Goal: Task Accomplishment & Management: Manage account settings

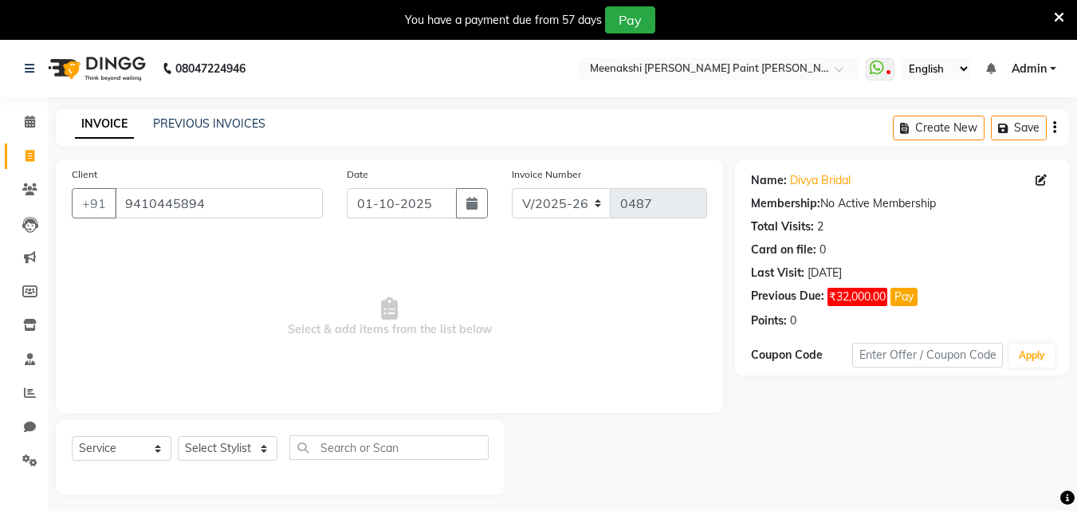
select select "8161"
select select "service"
click at [902, 293] on button "Pay" at bounding box center [904, 297] width 27 height 18
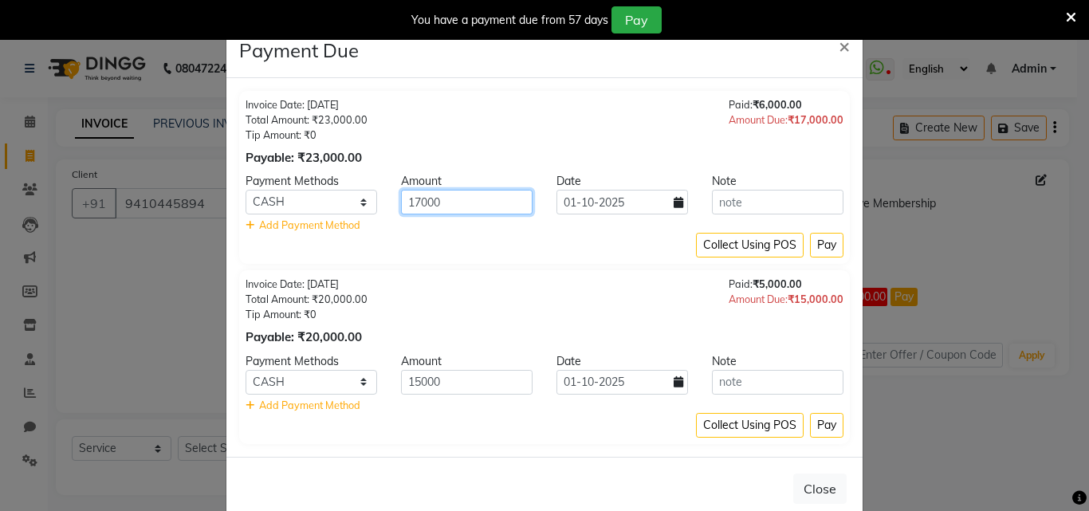
click at [478, 204] on input "17000" at bounding box center [467, 202] width 132 height 25
type input "1"
type input "4000"
click at [822, 245] on button "Pay" at bounding box center [826, 245] width 33 height 25
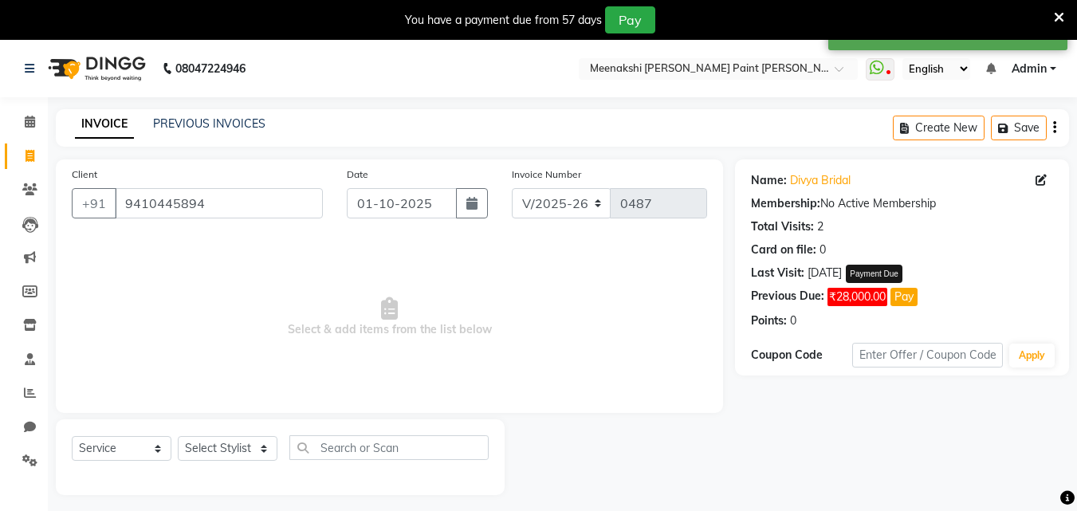
click at [907, 298] on button "Pay" at bounding box center [904, 297] width 27 height 18
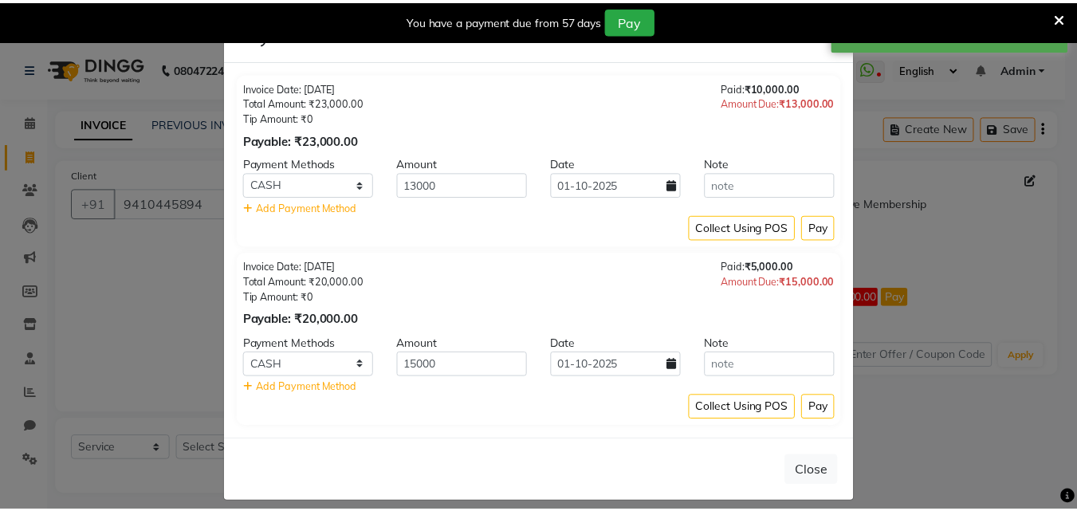
scroll to position [32, 0]
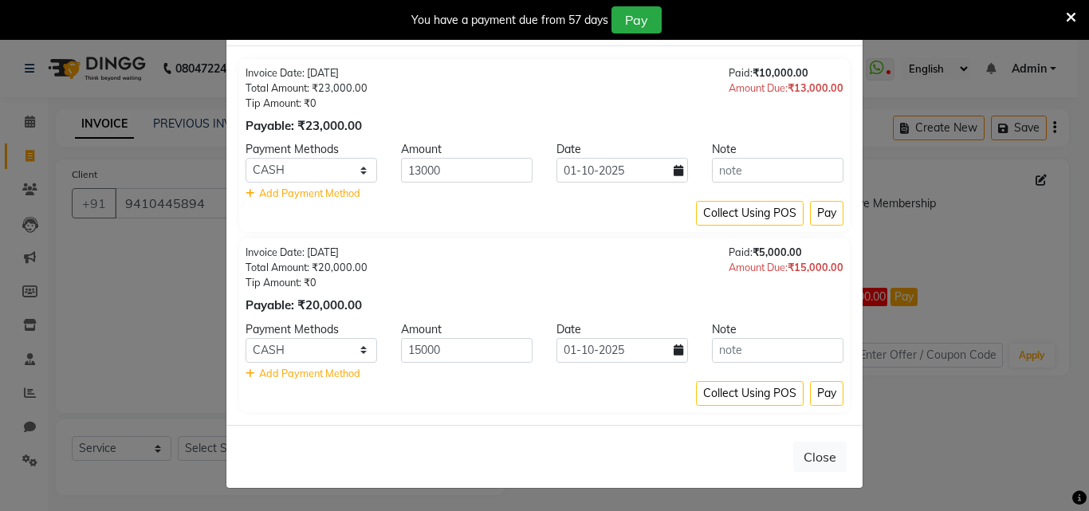
click at [996, 230] on ngb-modal-window "Payment Due × Invoice Date: 15-08-2025 Total Amount: ₹23,000.00 Tip Amount: ₹0 …" at bounding box center [544, 255] width 1089 height 511
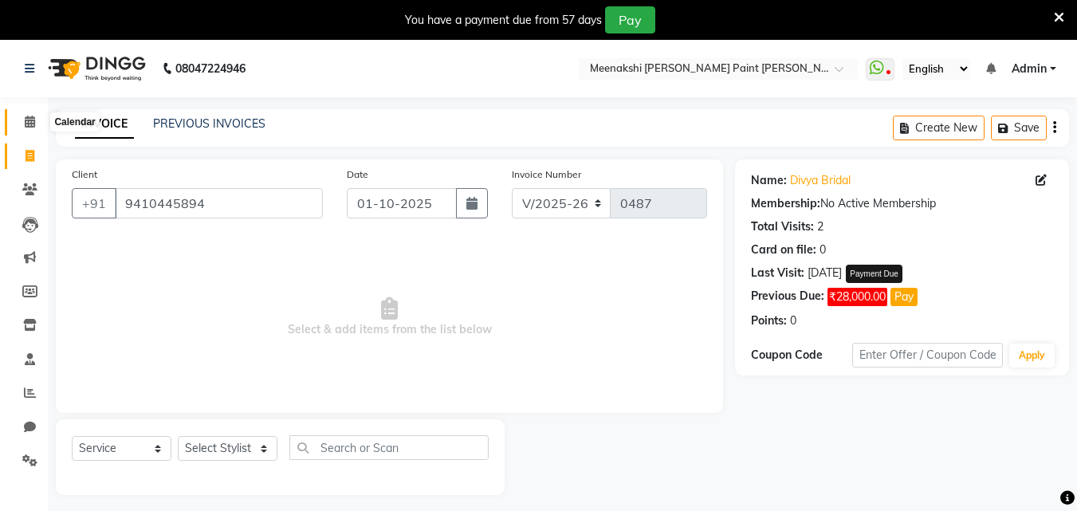
click at [32, 129] on span at bounding box center [30, 122] width 28 height 18
drag, startPoint x: 24, startPoint y: 158, endPoint x: 623, endPoint y: 104, distance: 601.3
click at [23, 158] on span at bounding box center [30, 157] width 28 height 18
select select "service"
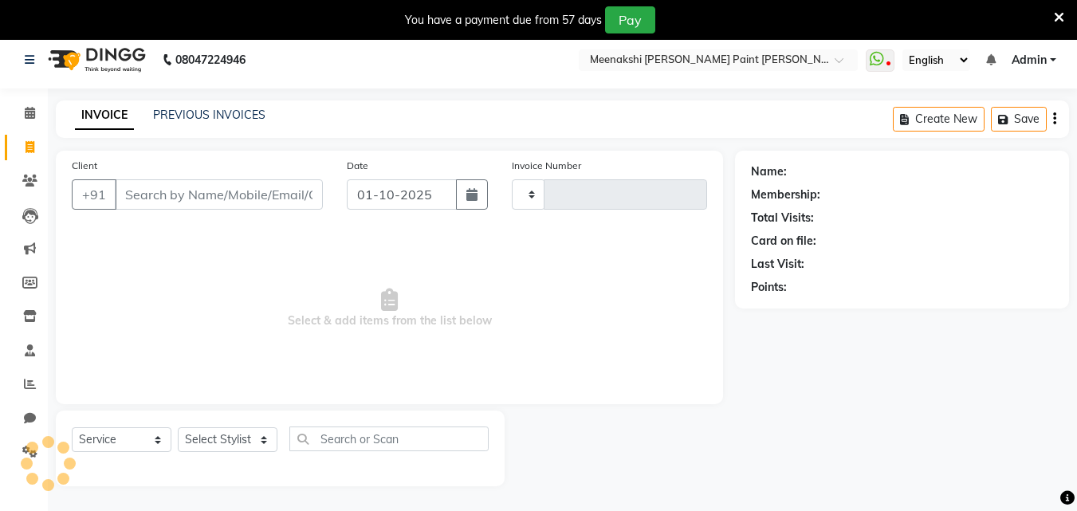
type input "0488"
select select "8161"
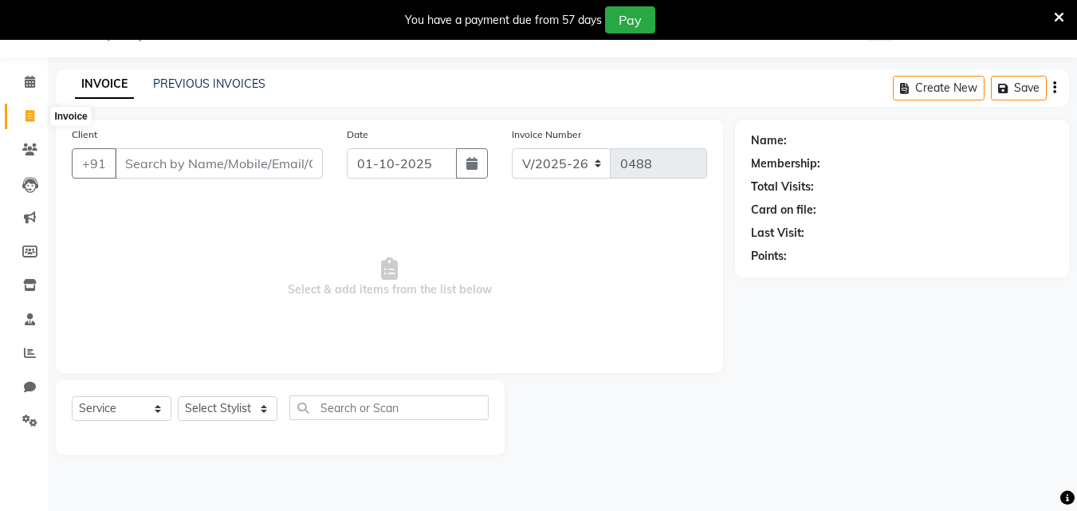
click at [28, 114] on icon at bounding box center [30, 116] width 9 height 12
select select "service"
type input "0488"
select select "8161"
click at [205, 171] on input "Client" at bounding box center [219, 163] width 208 height 30
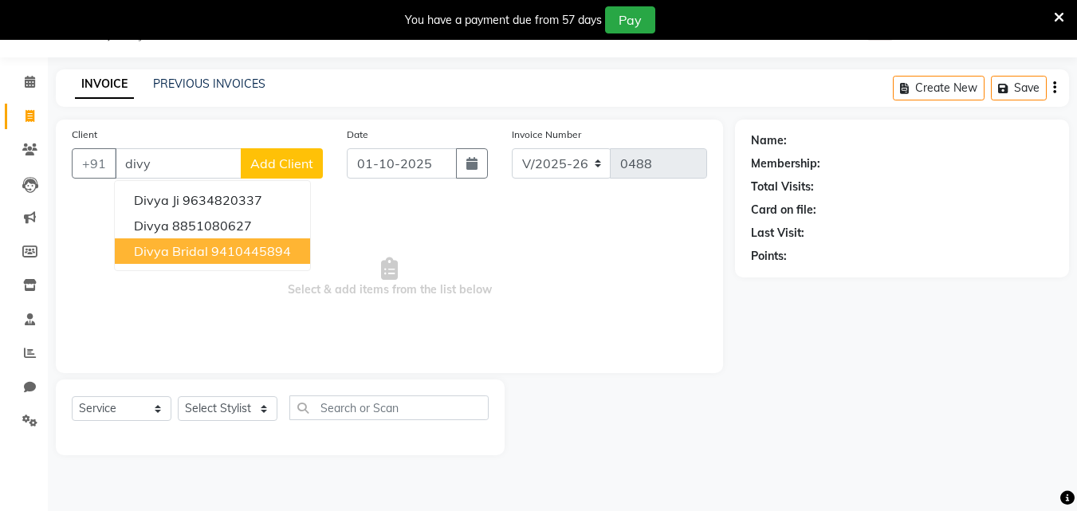
click at [266, 246] on ngb-highlight "9410445894" at bounding box center [251, 251] width 80 height 16
type input "9410445894"
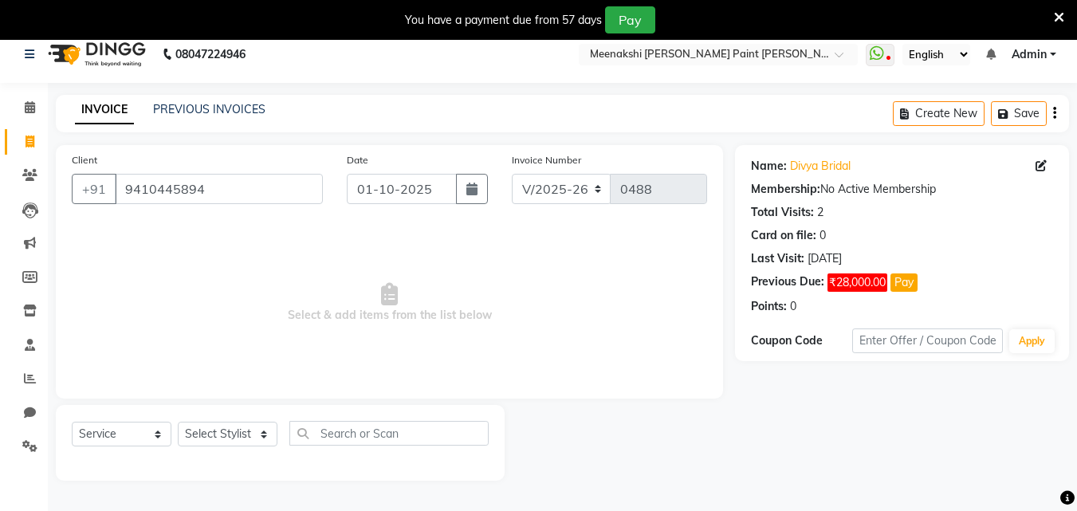
scroll to position [0, 0]
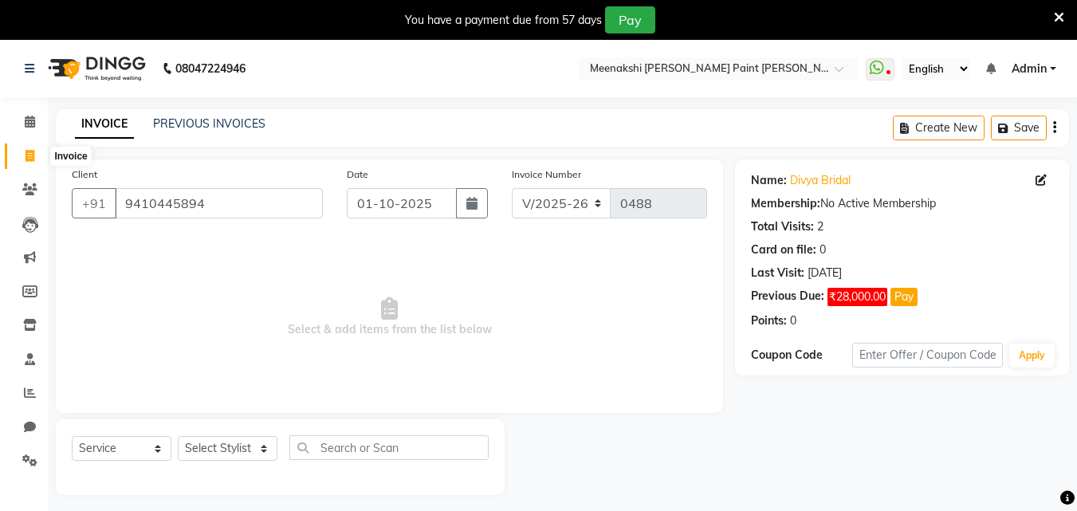
click at [23, 151] on span at bounding box center [30, 157] width 28 height 18
select select "service"
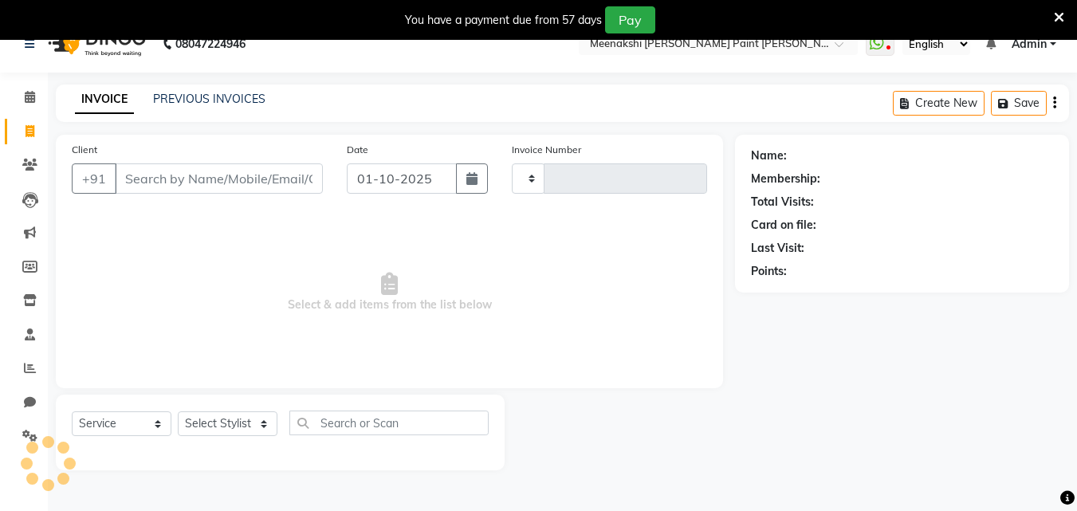
scroll to position [40, 0]
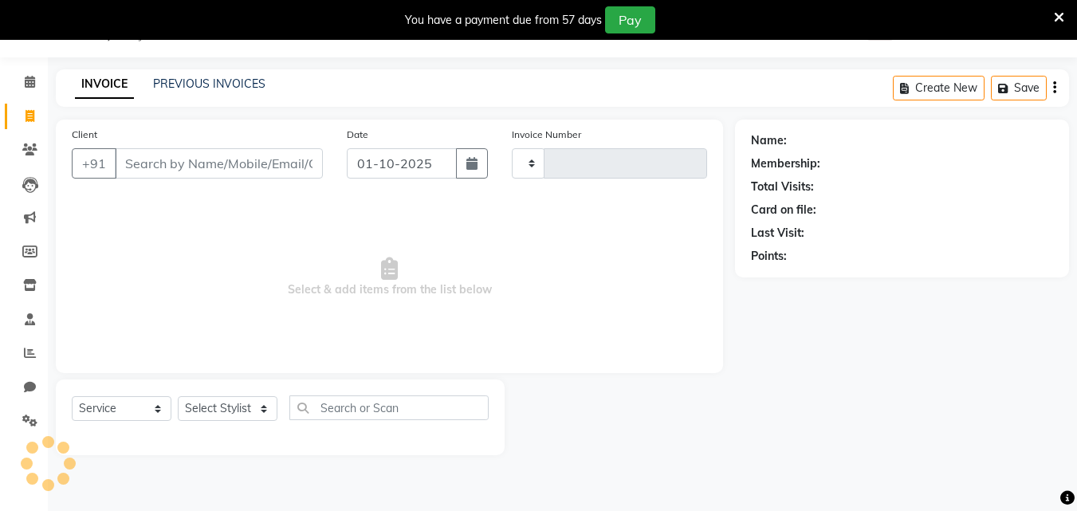
type input "0488"
select select "8161"
click at [30, 80] on icon at bounding box center [30, 82] width 10 height 12
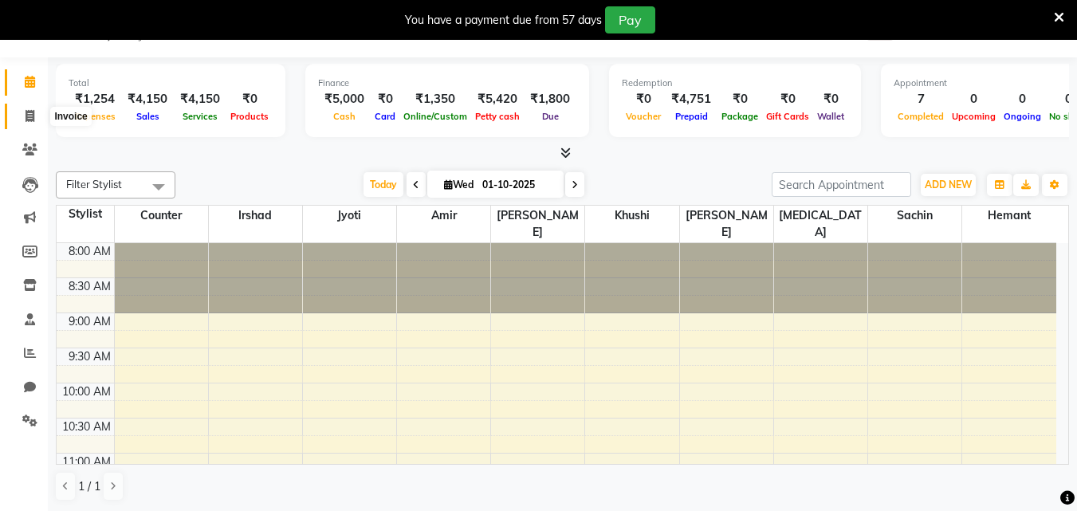
click at [26, 116] on icon at bounding box center [30, 116] width 9 height 12
select select "service"
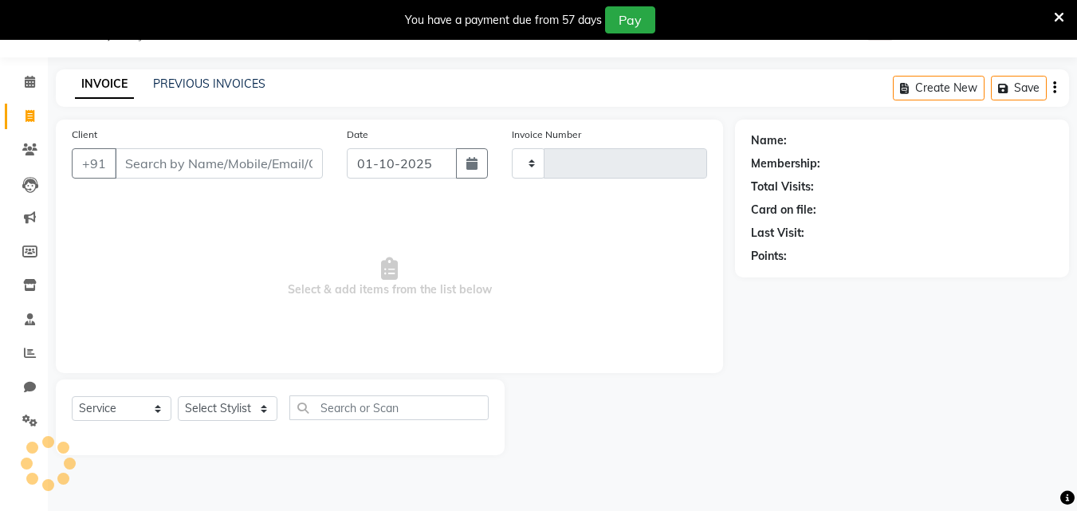
type input "0488"
select select "8161"
click at [33, 76] on icon at bounding box center [30, 82] width 10 height 12
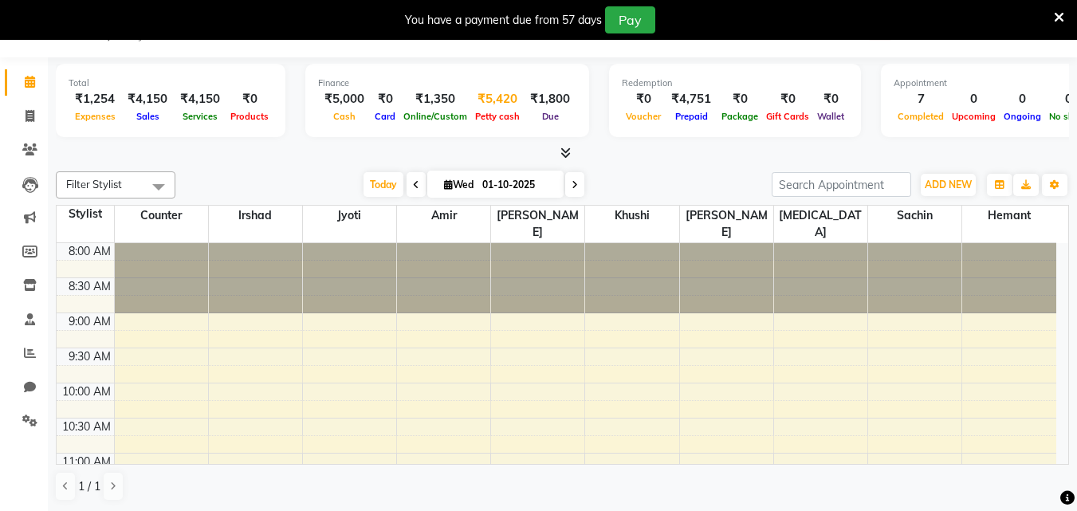
click at [487, 104] on div "₹5,420" at bounding box center [497, 99] width 53 height 18
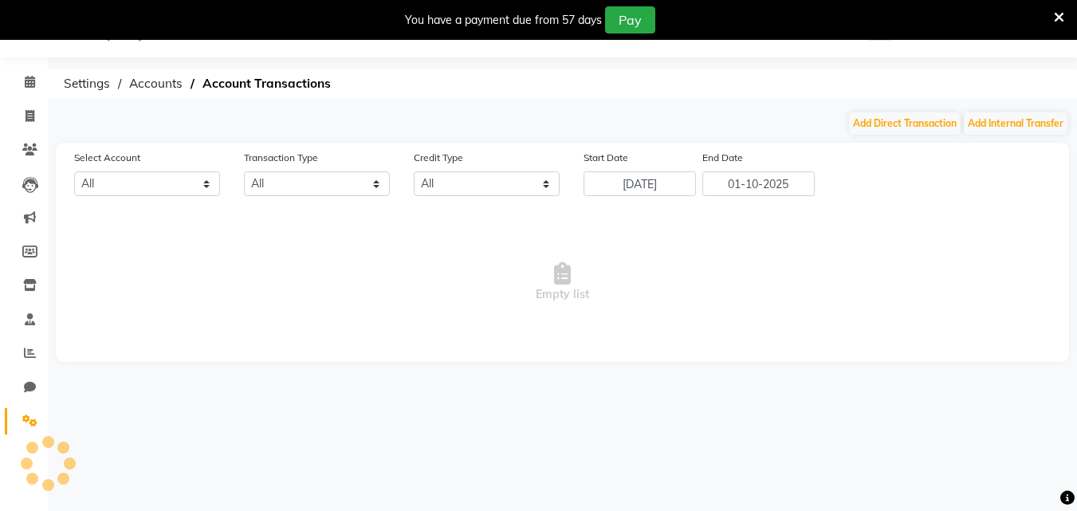
select select "7289"
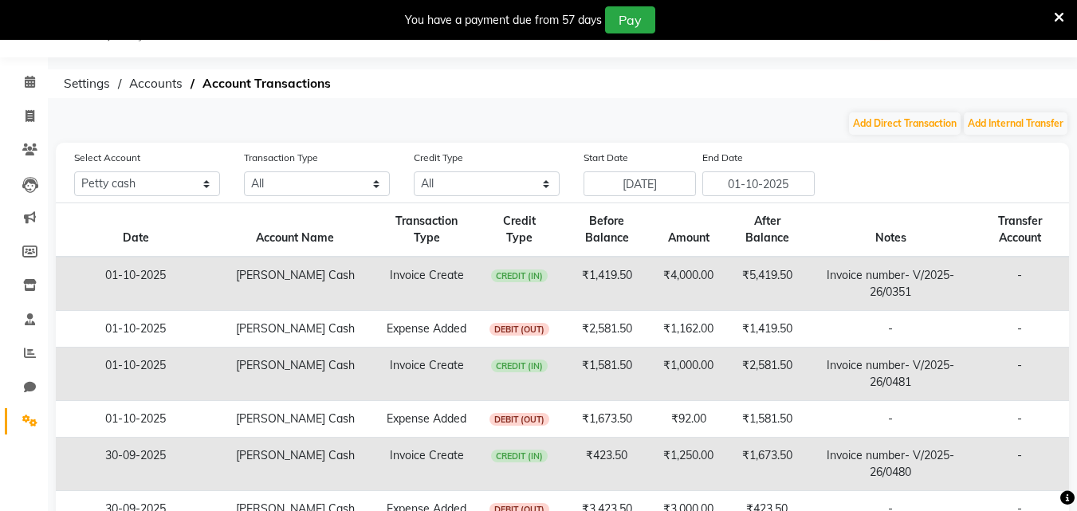
click at [482, 71] on ol "Settings Accounts Account Transactions" at bounding box center [560, 83] width 1008 height 29
click at [34, 108] on span at bounding box center [30, 117] width 28 height 18
select select "service"
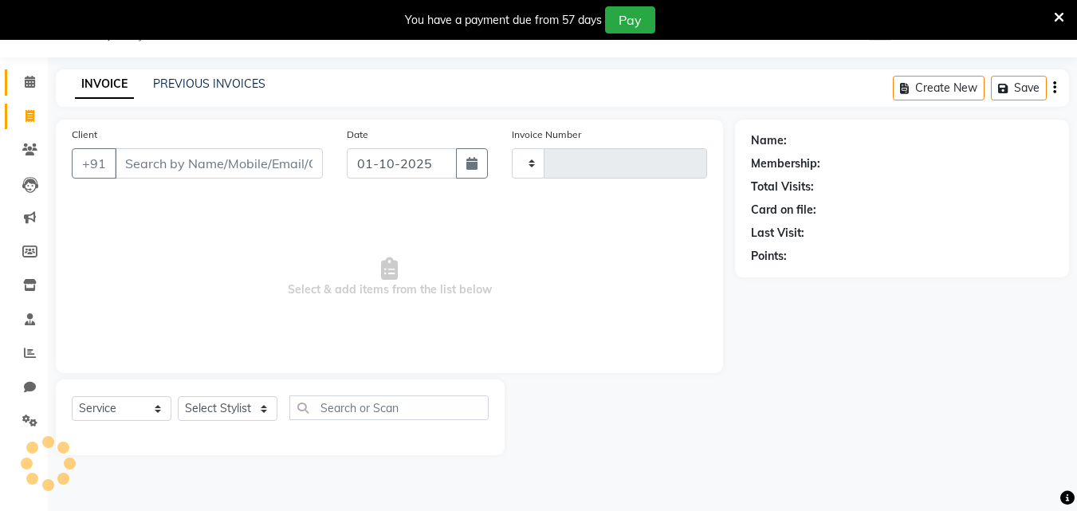
type input "0488"
select select "8161"
click at [30, 79] on icon at bounding box center [30, 82] width 10 height 12
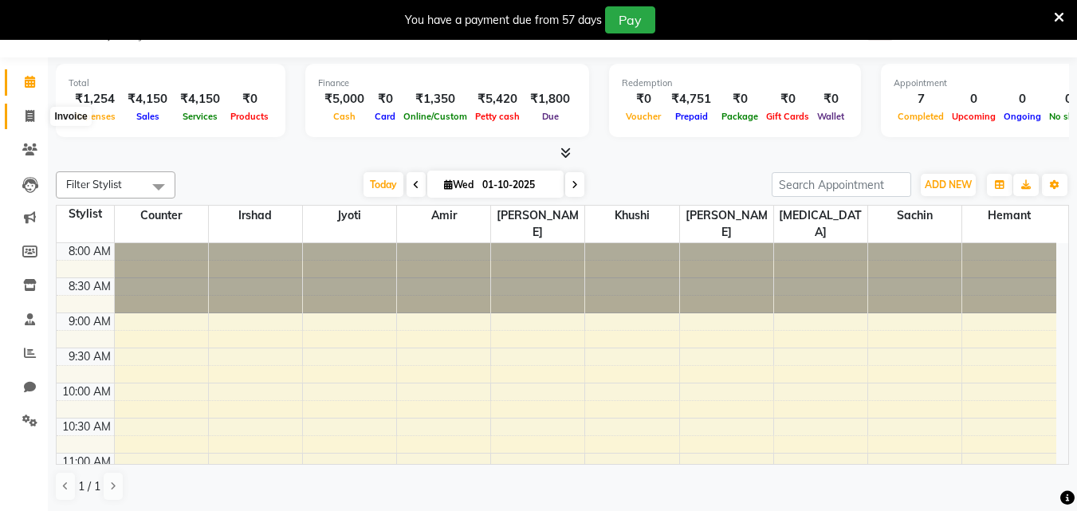
click at [32, 116] on icon at bounding box center [30, 116] width 9 height 12
select select "service"
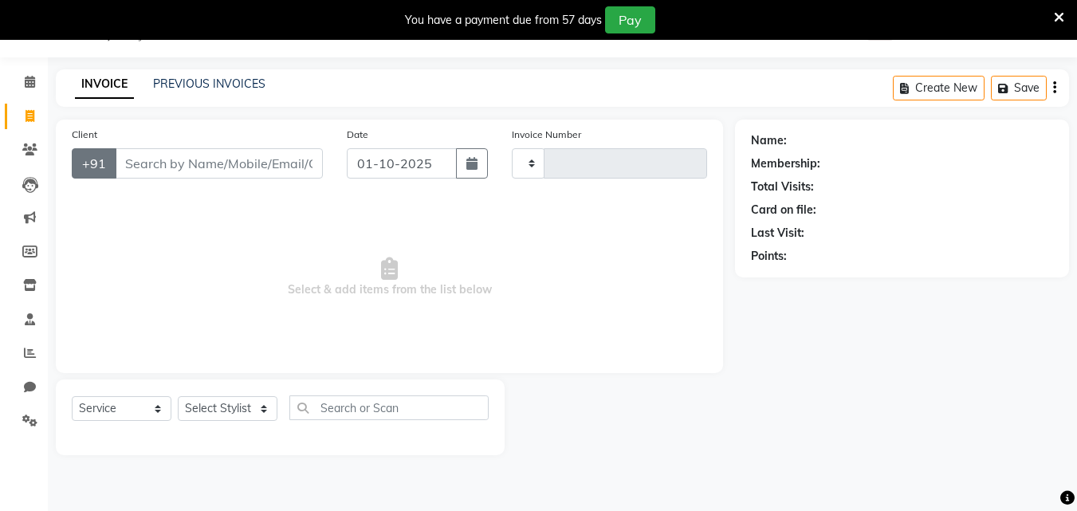
type input "0488"
select select "8161"
click at [150, 160] on input "Client" at bounding box center [219, 163] width 208 height 30
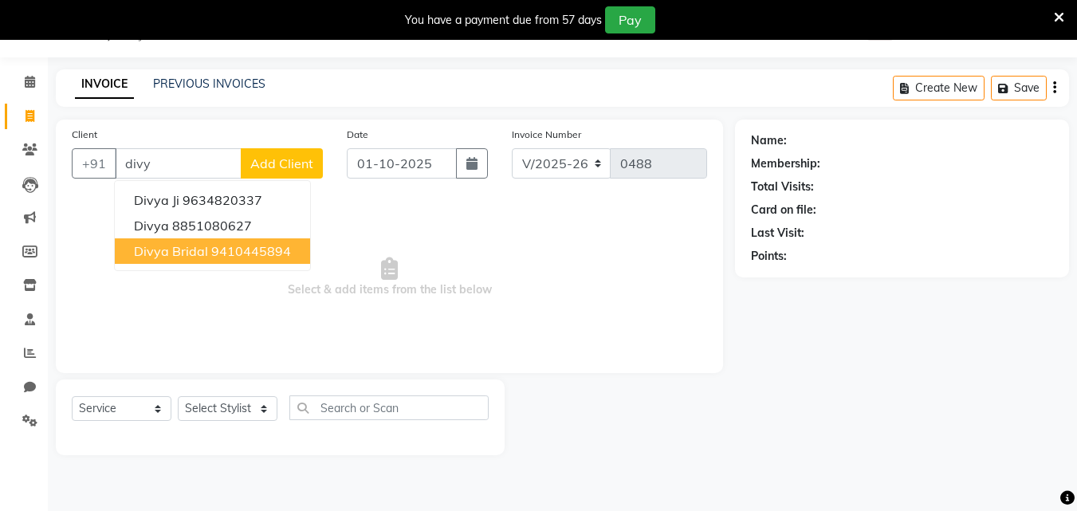
click at [178, 245] on span "divya bridal" at bounding box center [171, 251] width 74 height 16
type input "9410445894"
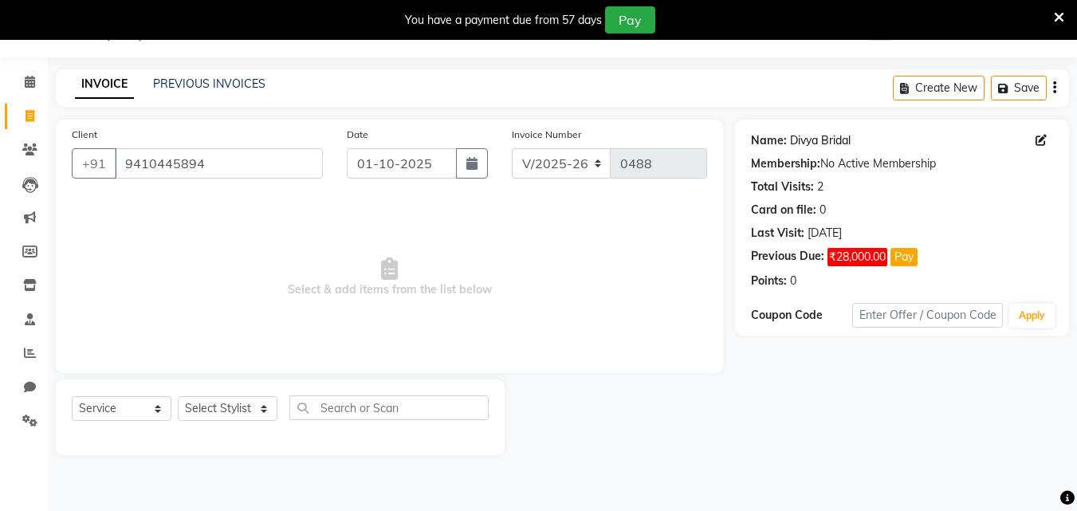
click at [823, 144] on link "Divya Bridal" at bounding box center [820, 140] width 61 height 17
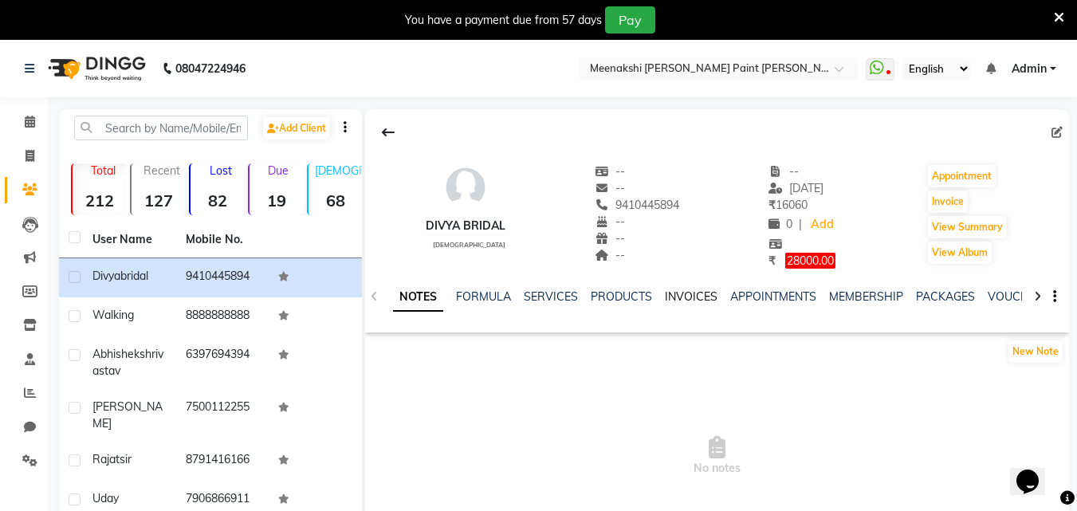
click at [702, 298] on link "INVOICES" at bounding box center [691, 296] width 53 height 14
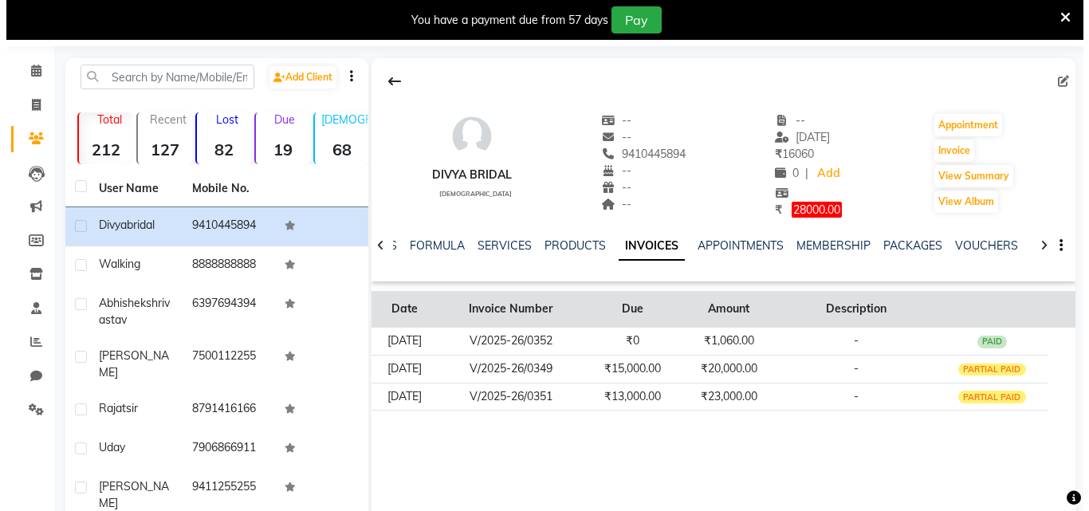
scroll to position [80, 0]
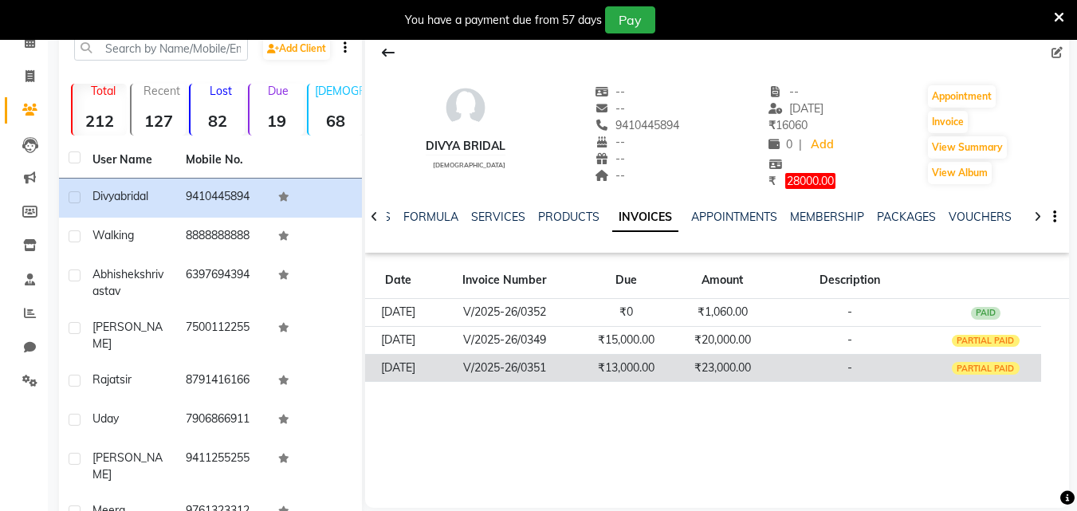
click at [730, 365] on td "₹23,000.00" at bounding box center [723, 368] width 96 height 28
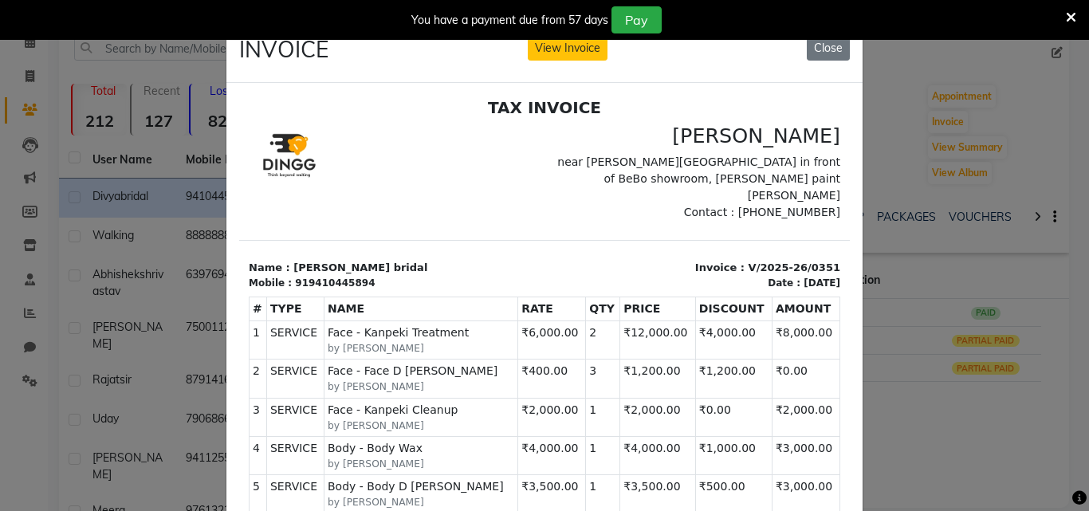
scroll to position [0, 0]
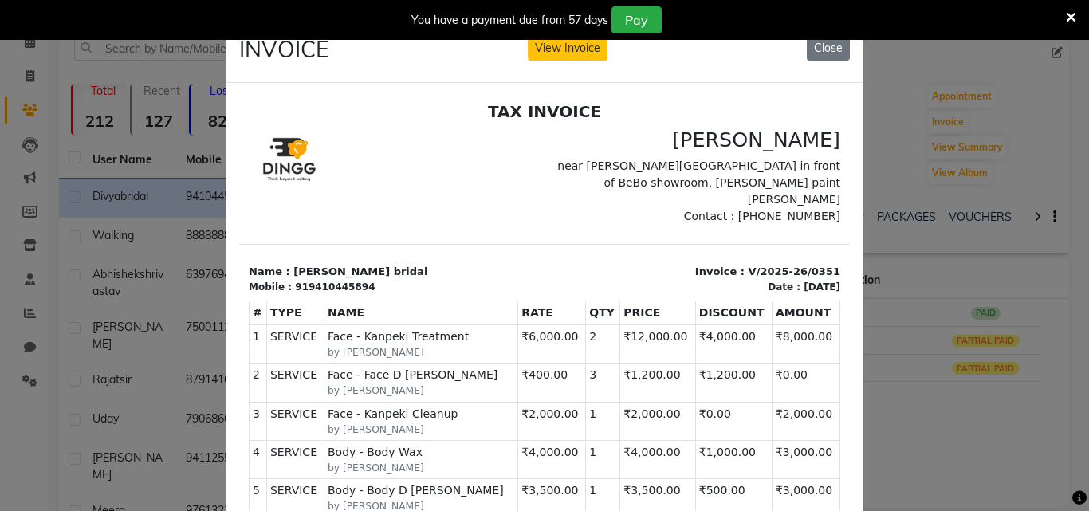
click at [927, 262] on ngb-modal-window "INVOICE View Invoice Close" at bounding box center [544, 255] width 1089 height 511
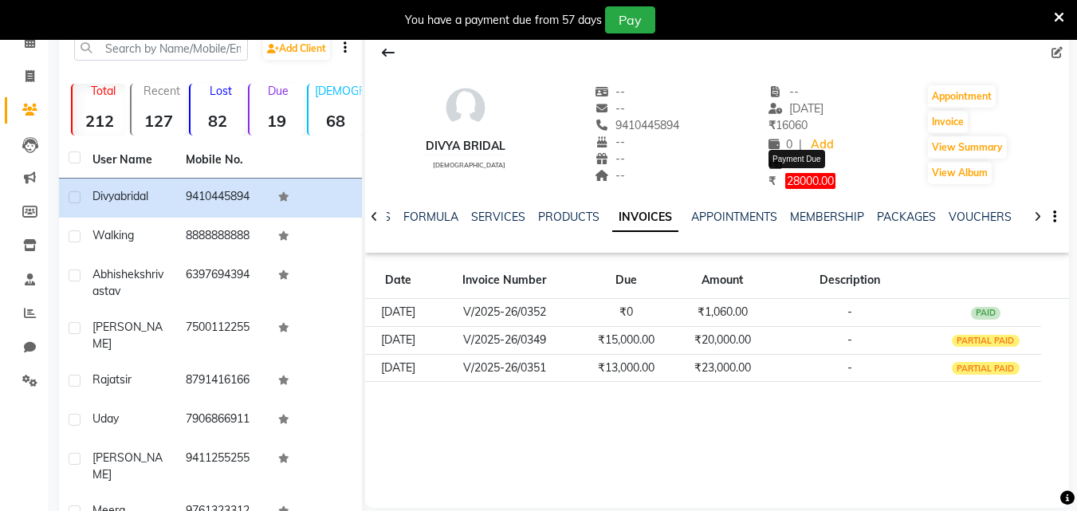
click at [815, 183] on span "28000.00" at bounding box center [810, 181] width 50 height 16
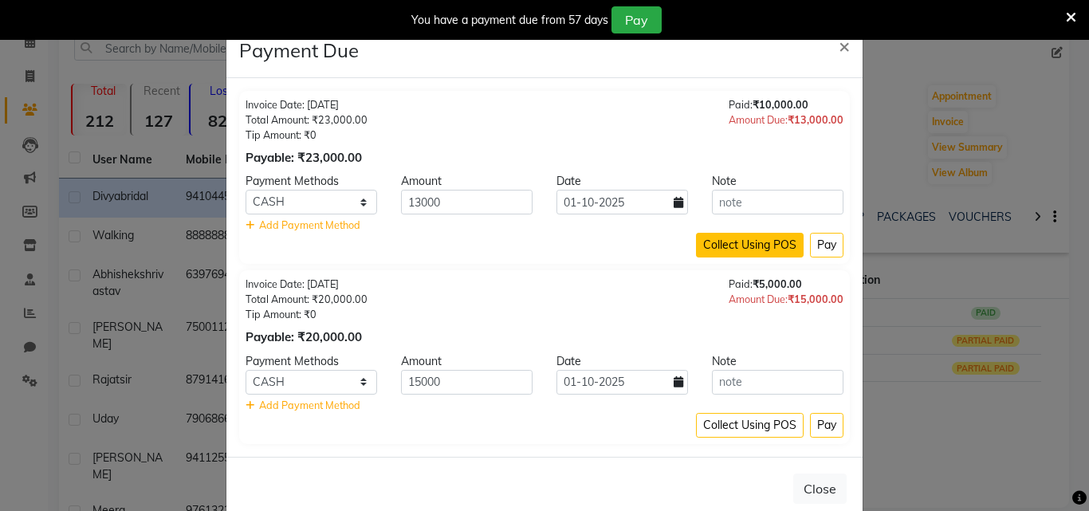
click at [735, 245] on button "Collect Using POS" at bounding box center [750, 245] width 108 height 25
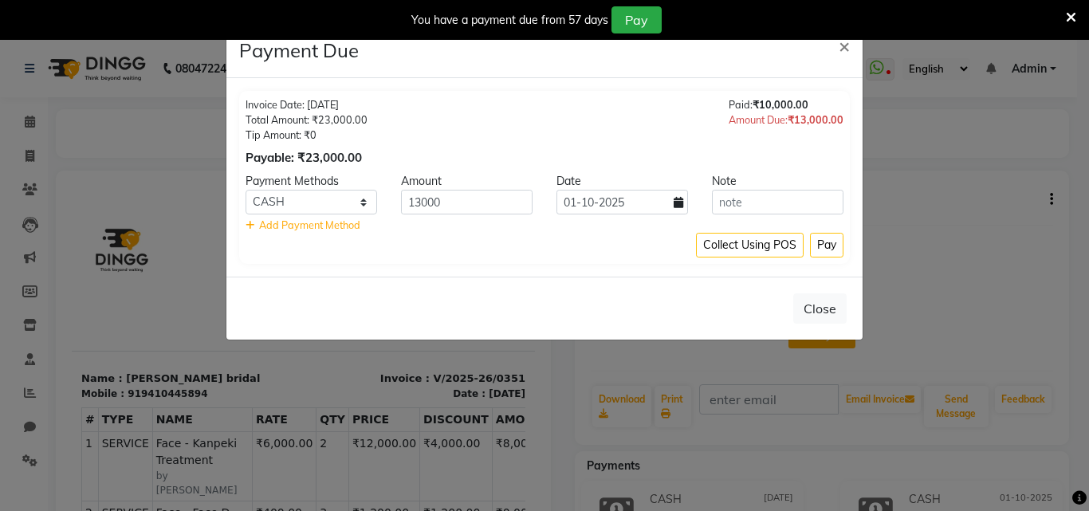
click at [788, 99] on span "₹10,000.00" at bounding box center [781, 104] width 56 height 13
click at [789, 106] on span "₹10,000.00" at bounding box center [781, 104] width 56 height 13
click at [843, 49] on span "×" at bounding box center [844, 45] width 11 height 24
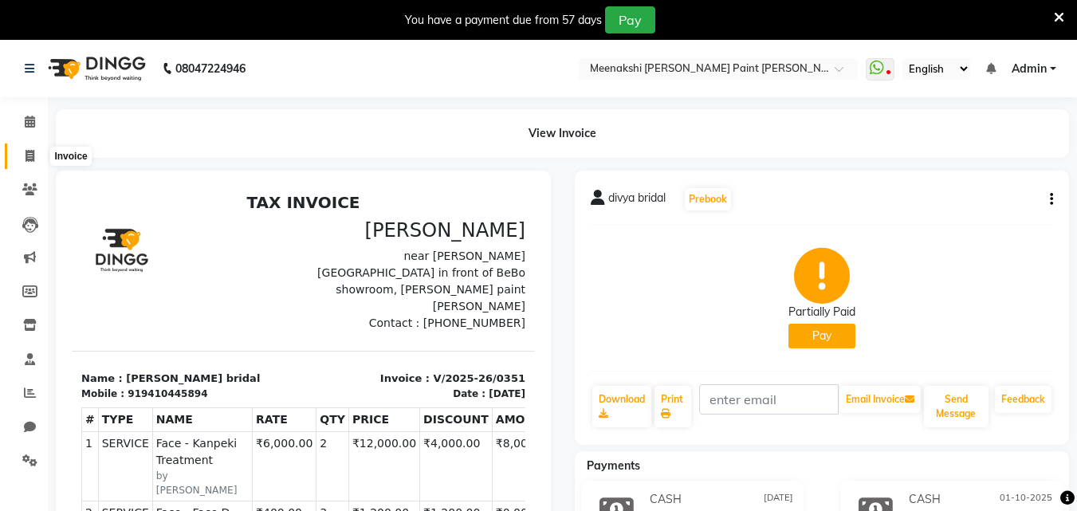
click at [26, 155] on icon at bounding box center [30, 156] width 9 height 12
select select "8161"
select select "service"
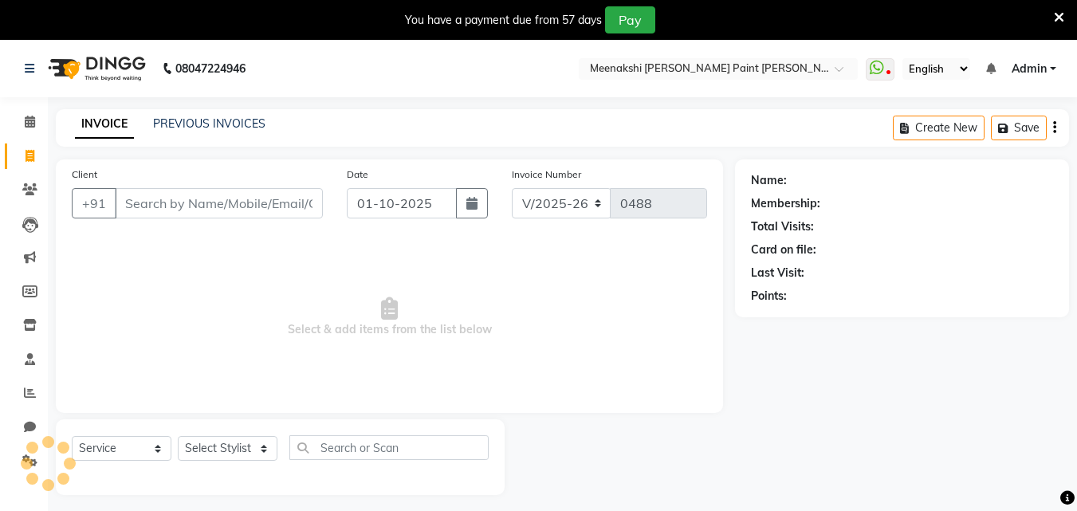
scroll to position [40, 0]
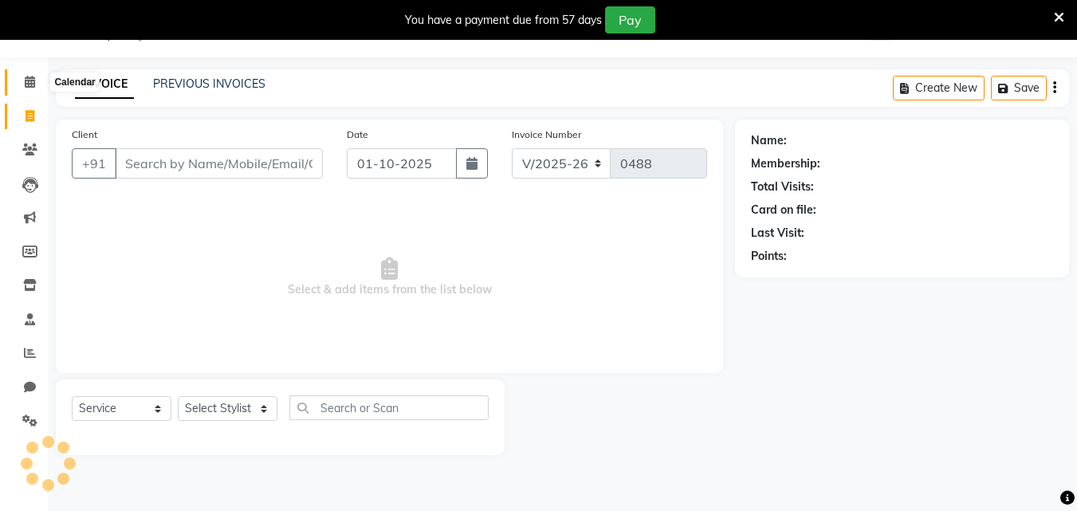
click at [33, 80] on icon at bounding box center [30, 82] width 10 height 12
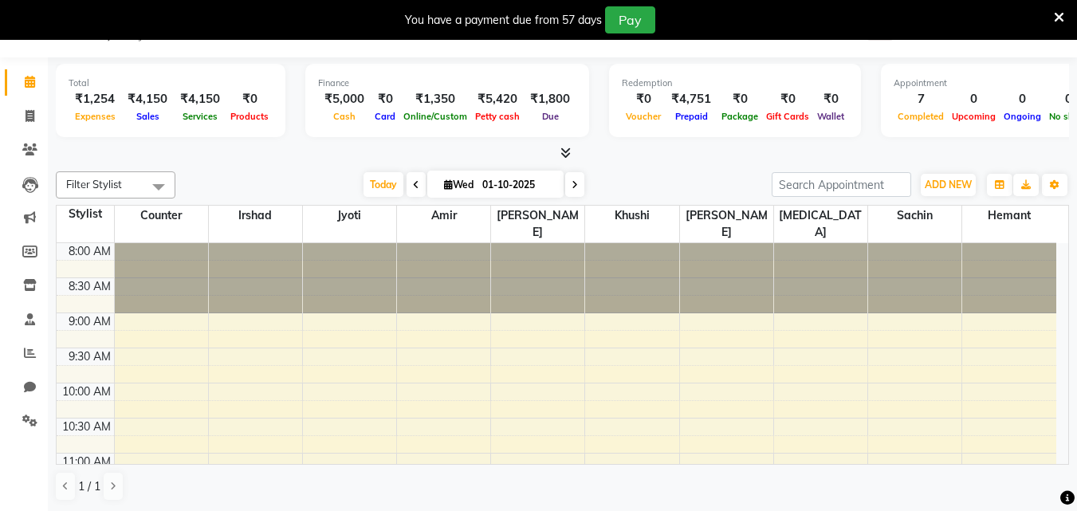
click at [693, 110] on div "Prepaid" at bounding box center [691, 116] width 53 height 17
click at [687, 100] on div "₹4,751" at bounding box center [691, 99] width 53 height 18
click at [687, 121] on span "Prepaid" at bounding box center [691, 116] width 41 height 11
click at [22, 427] on span at bounding box center [30, 421] width 28 height 18
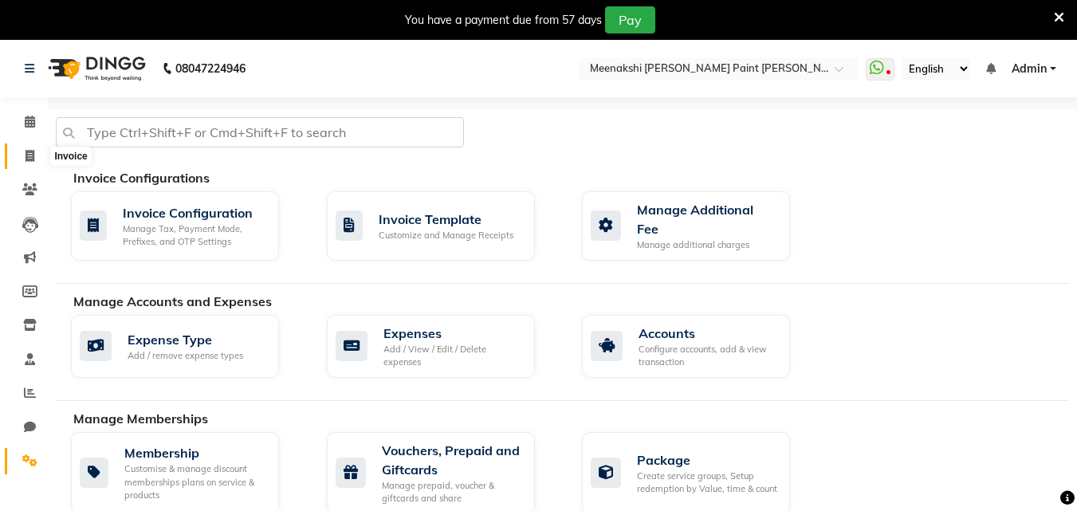
click at [20, 157] on span at bounding box center [30, 157] width 28 height 18
select select "service"
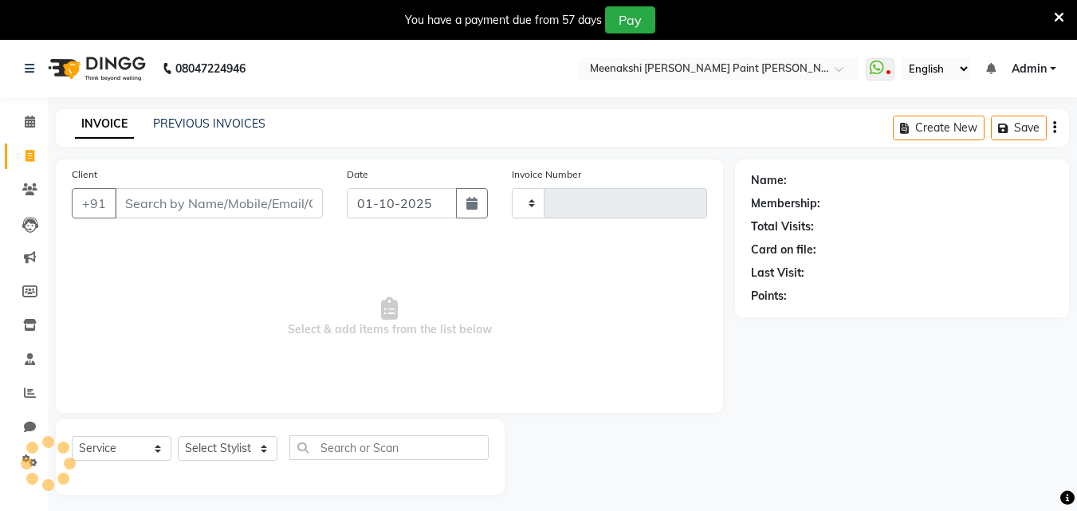
scroll to position [40, 0]
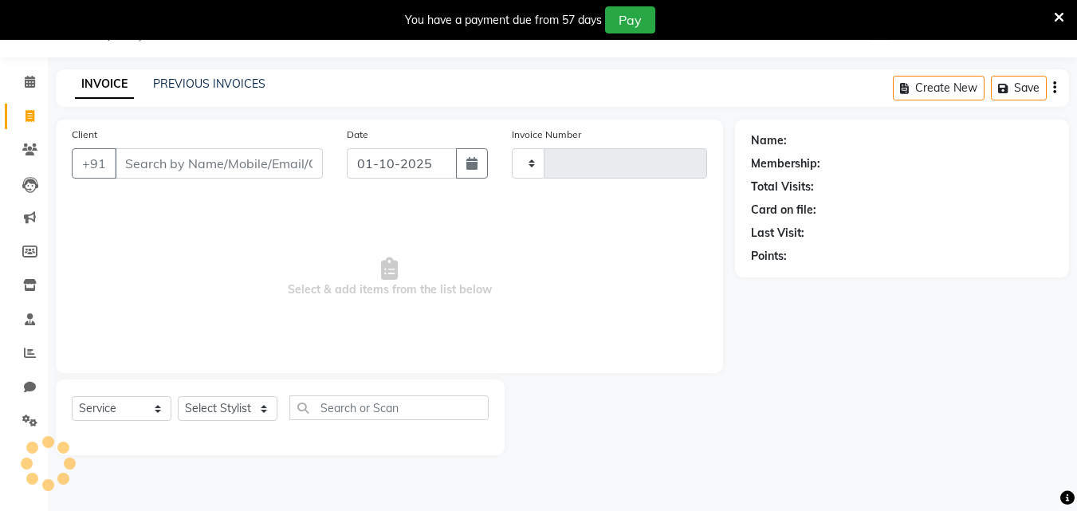
type input "0488"
select select "8161"
